Goal: Navigation & Orientation: Go to known website

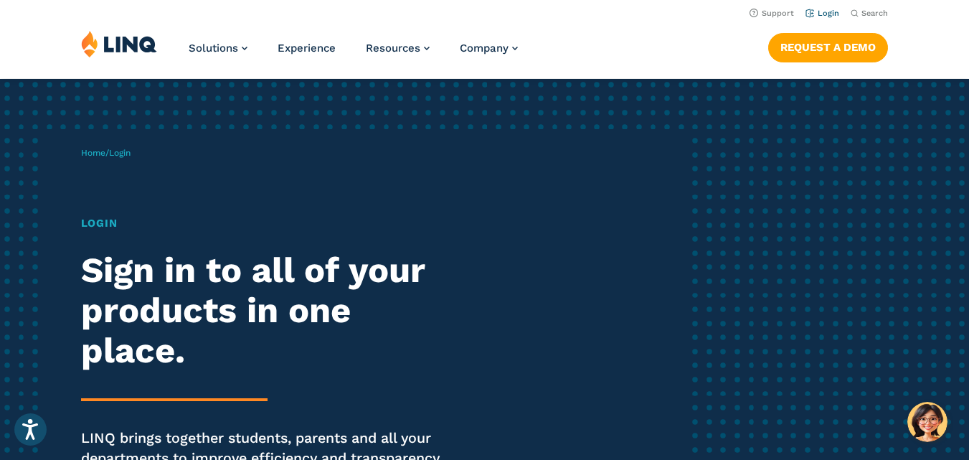
click at [827, 11] on link "Login" at bounding box center [823, 13] width 34 height 9
click at [831, 15] on link "Login" at bounding box center [823, 13] width 34 height 9
click at [824, 12] on link "Login" at bounding box center [823, 13] width 34 height 9
